Goal: Navigation & Orientation: Go to known website

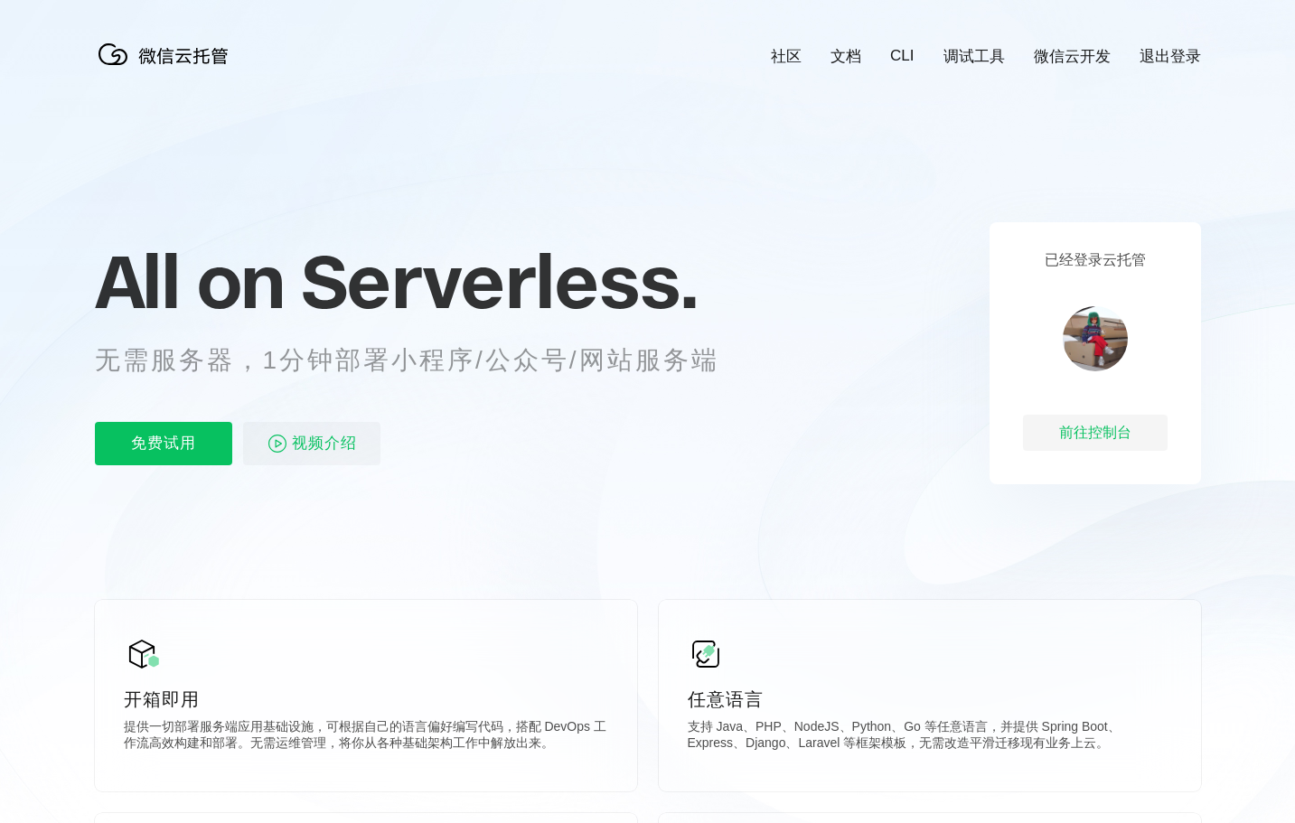
scroll to position [0, 3214]
click at [1089, 436] on div "前往控制台" at bounding box center [1095, 433] width 145 height 36
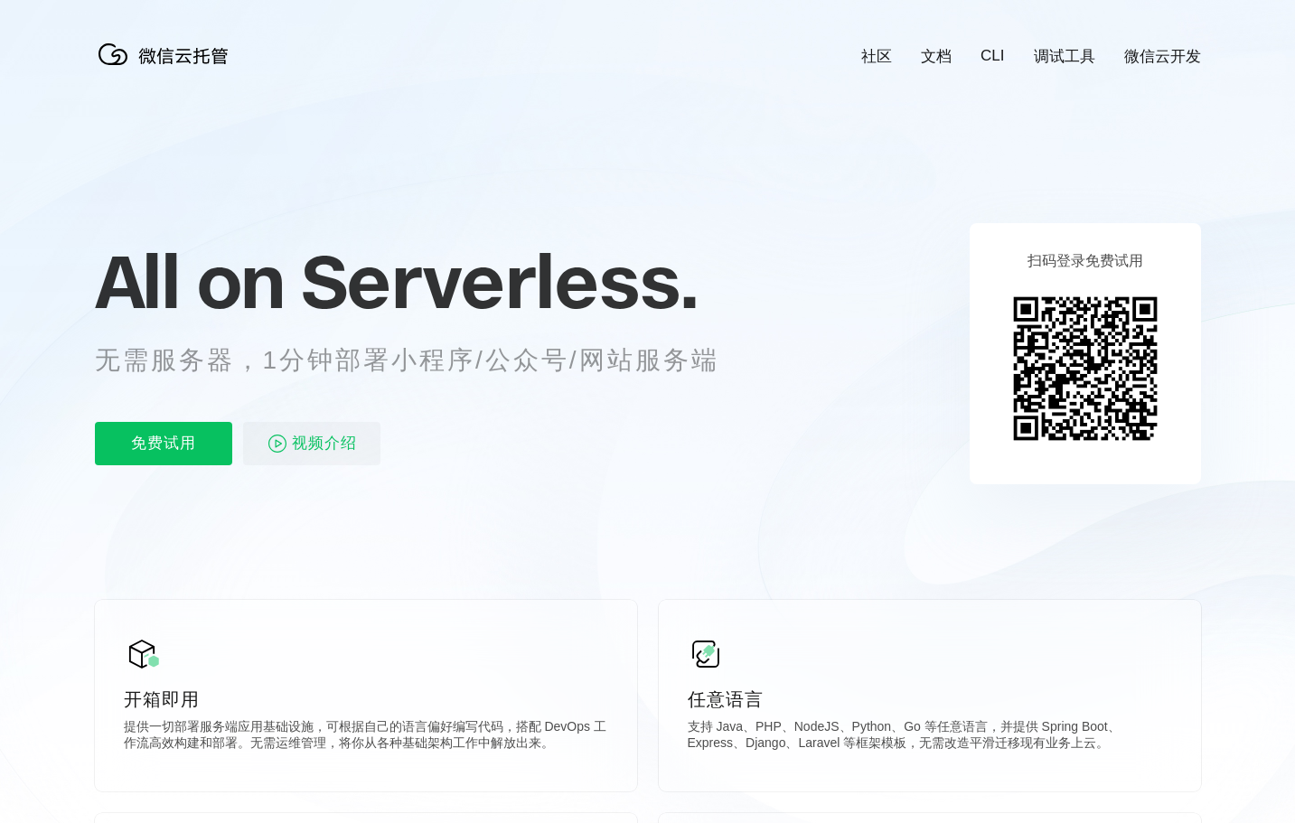
scroll to position [0, 3214]
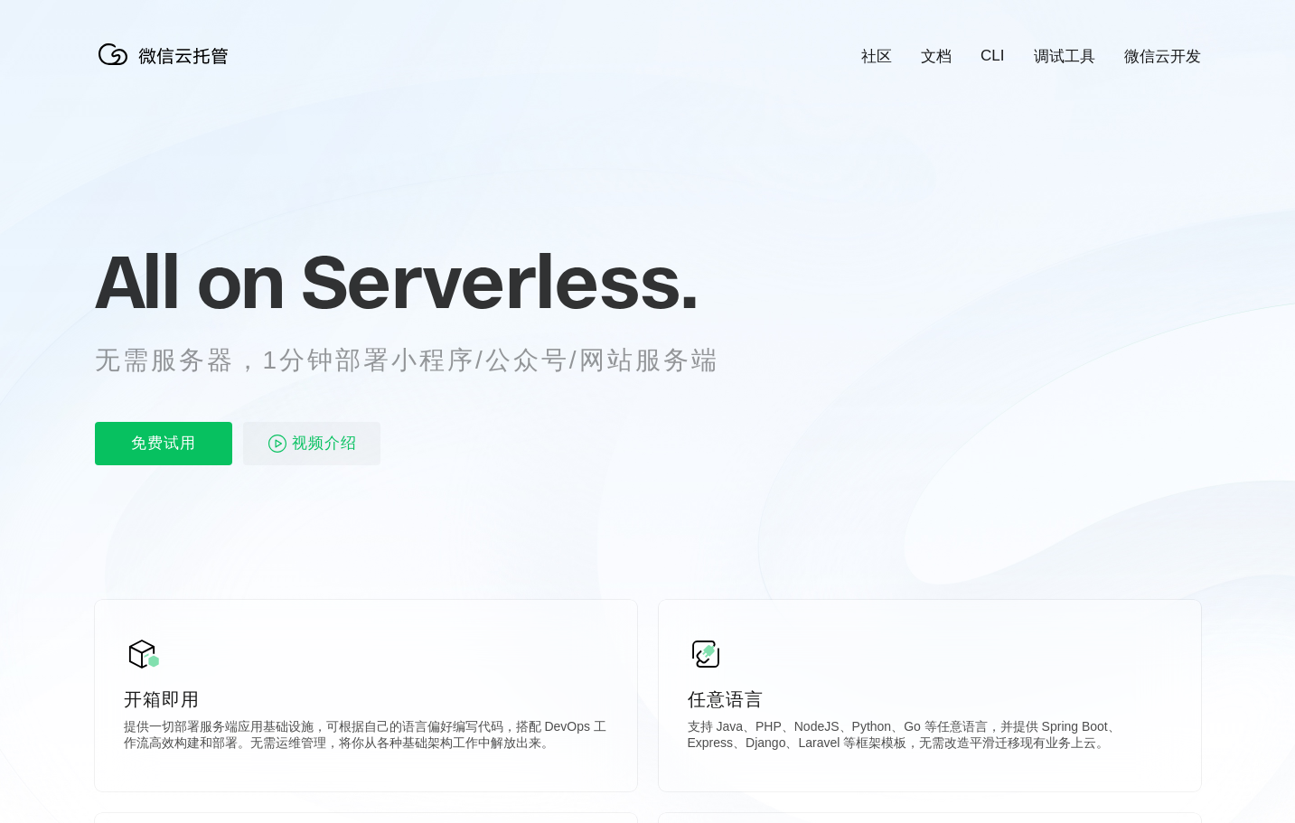
scroll to position [0, 3214]
